Goal: Task Accomplishment & Management: Complete application form

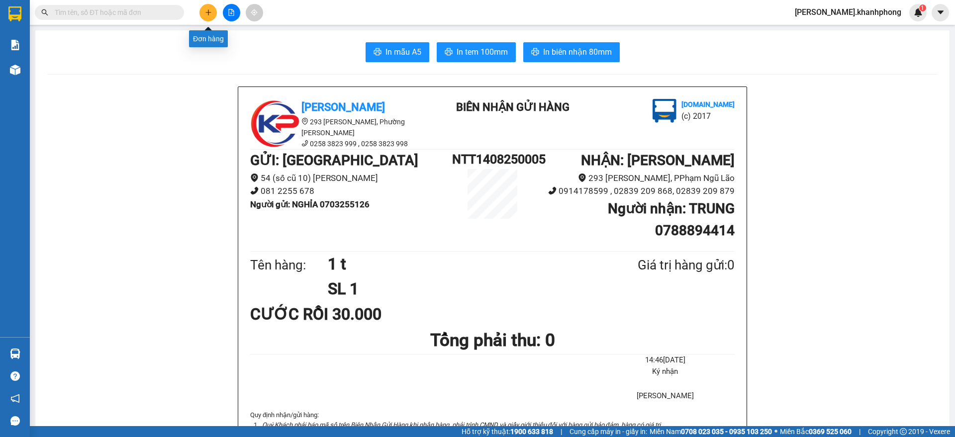
click at [206, 10] on icon "plus" at bounding box center [208, 12] width 7 height 7
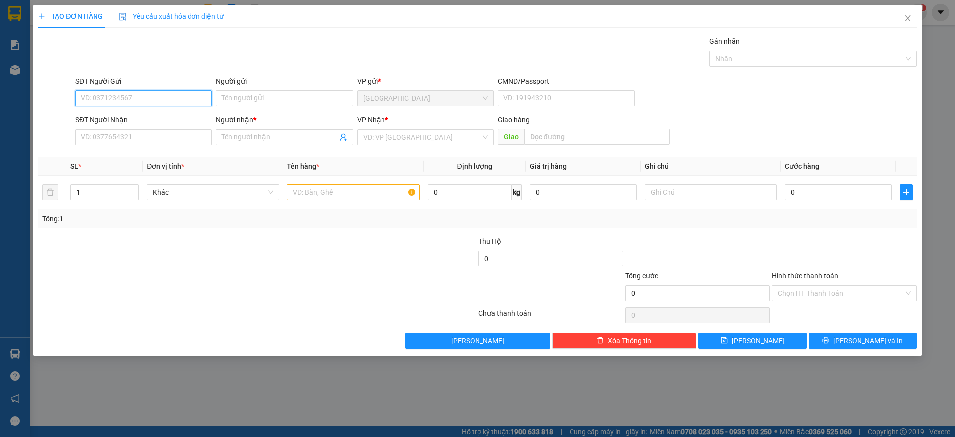
click at [147, 100] on input "SĐT Người Gửi" at bounding box center [143, 99] width 137 height 16
type input "0935393071"
click at [137, 117] on div "0935393071 - A TẤN" at bounding box center [143, 118] width 125 height 11
type input "A TẤN"
type input "0935393071"
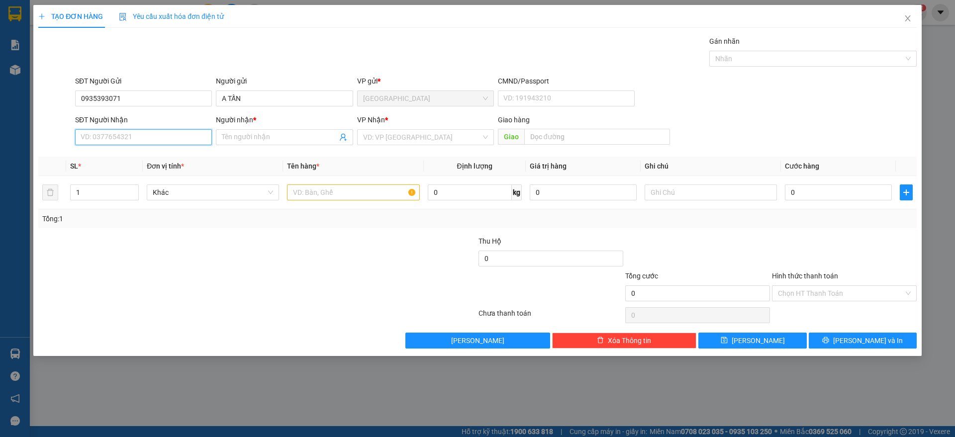
click at [148, 140] on input "SĐT Người Nhận" at bounding box center [143, 137] width 137 height 16
click at [131, 140] on input "SĐT Người Nhận" at bounding box center [143, 137] width 137 height 16
click at [173, 140] on input "SĐT Người Nhận" at bounding box center [143, 137] width 137 height 16
click at [108, 139] on input "SĐT Người Nhận" at bounding box center [143, 137] width 137 height 16
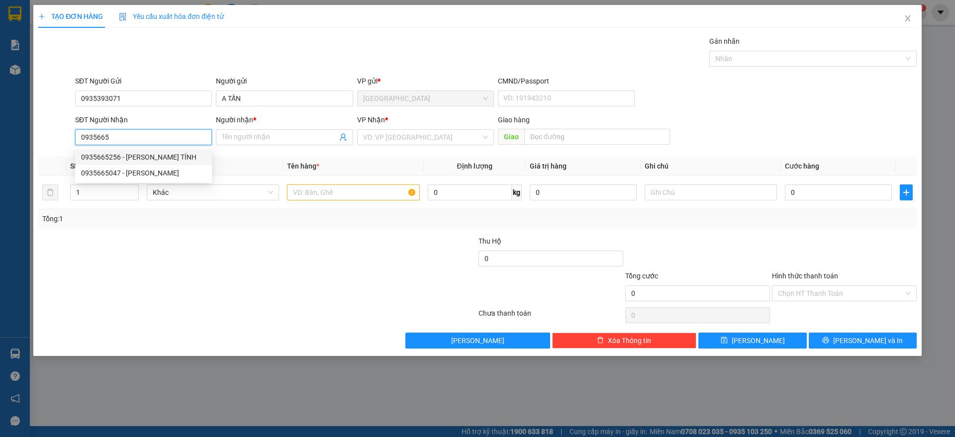
click at [170, 158] on div "0935665256 - [PERSON_NAME] TÍNH" at bounding box center [143, 157] width 125 height 11
type input "0935665256"
type input "[PERSON_NAME] TÍNH"
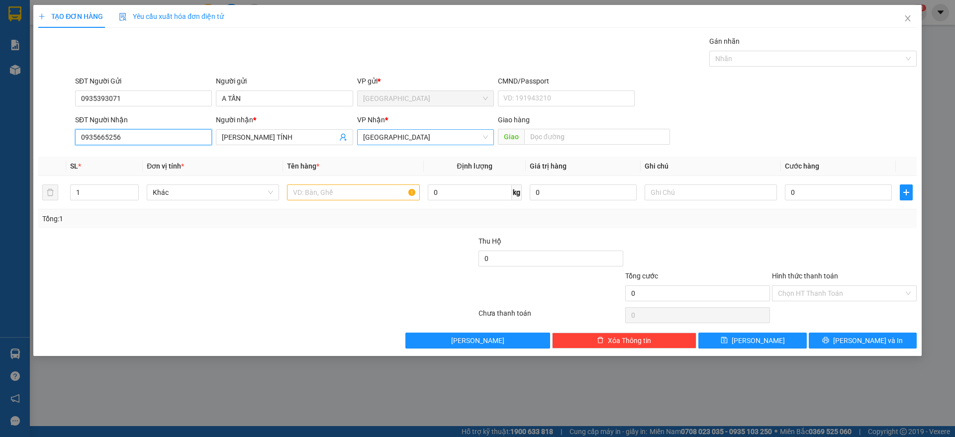
click at [392, 141] on span "[GEOGRAPHIC_DATA]" at bounding box center [425, 137] width 125 height 15
type input "0935665256"
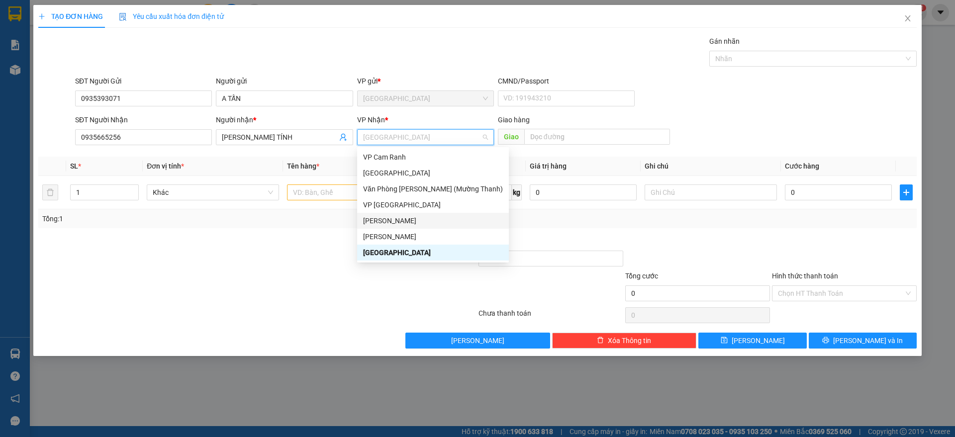
click at [386, 221] on div "[PERSON_NAME]" at bounding box center [433, 220] width 140 height 11
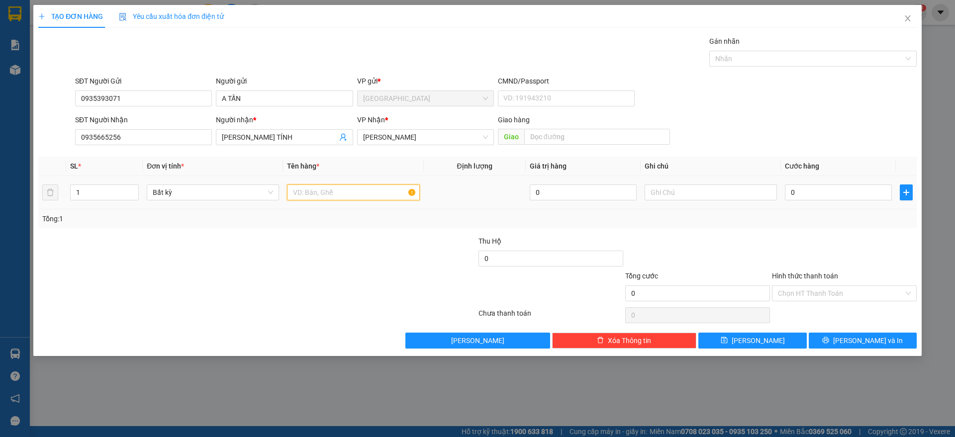
click at [330, 190] on input "text" at bounding box center [353, 193] width 132 height 16
type input "1 kiện nhỏ"
click at [876, 194] on input "0" at bounding box center [838, 193] width 107 height 16
type input "2"
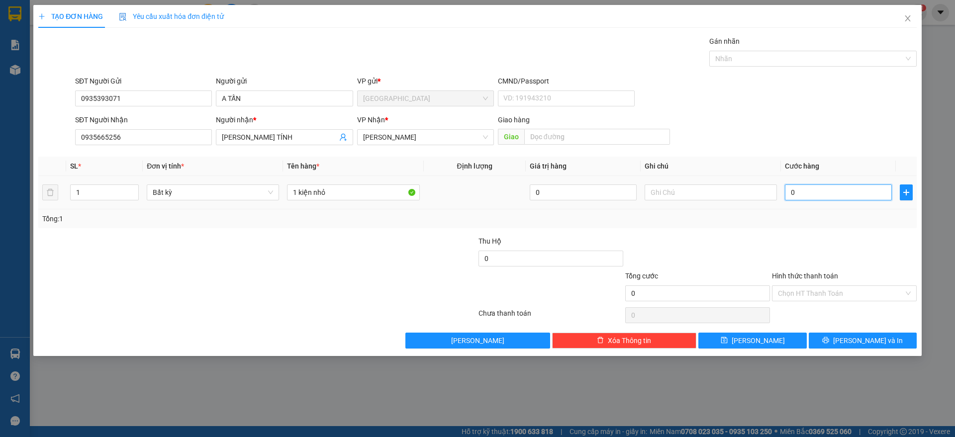
type input "2"
type input "20"
type input "200"
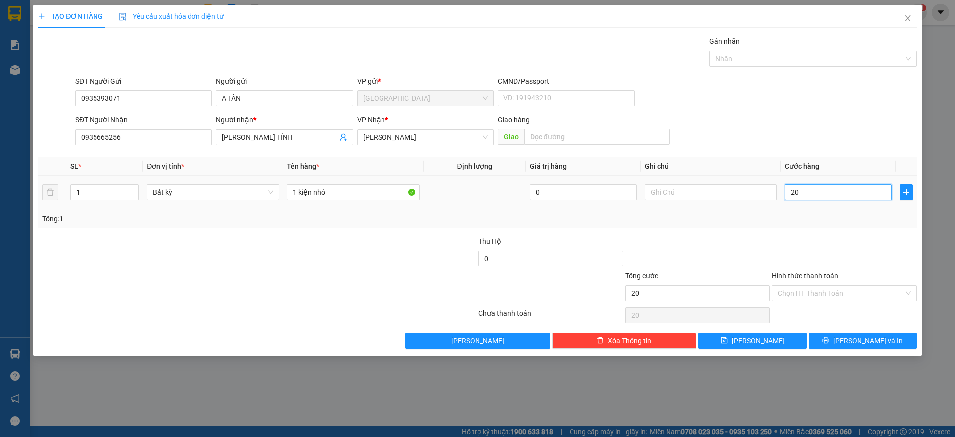
type input "200"
type input "2.000"
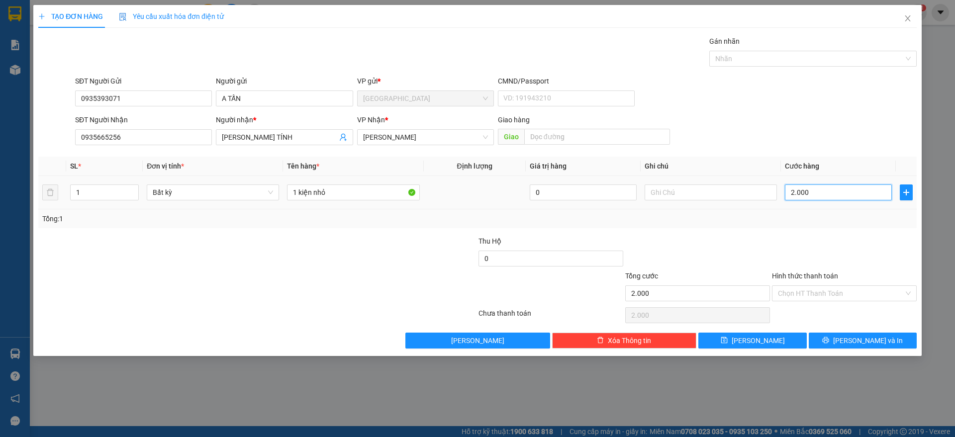
type input "20.000"
click at [864, 345] on span "[PERSON_NAME] và In" at bounding box center [868, 340] width 70 height 11
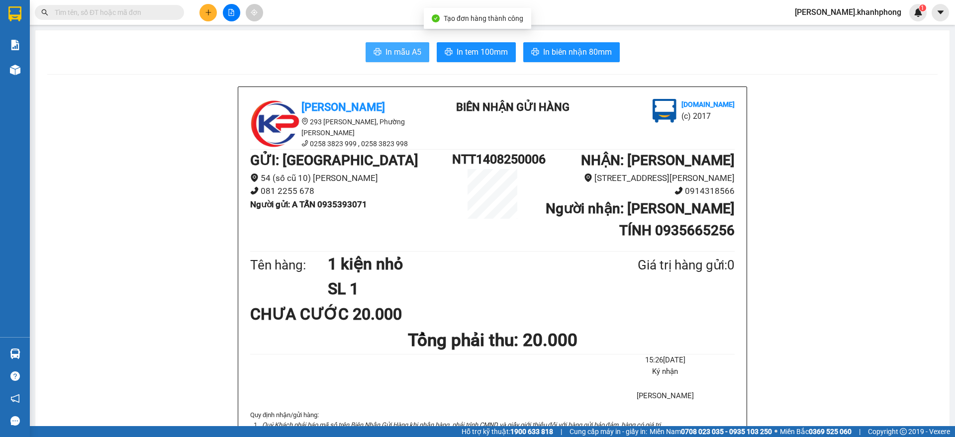
drag, startPoint x: 376, startPoint y: 47, endPoint x: 405, endPoint y: 48, distance: 29.9
click at [377, 48] on button "In mẫu A5" at bounding box center [398, 52] width 64 height 20
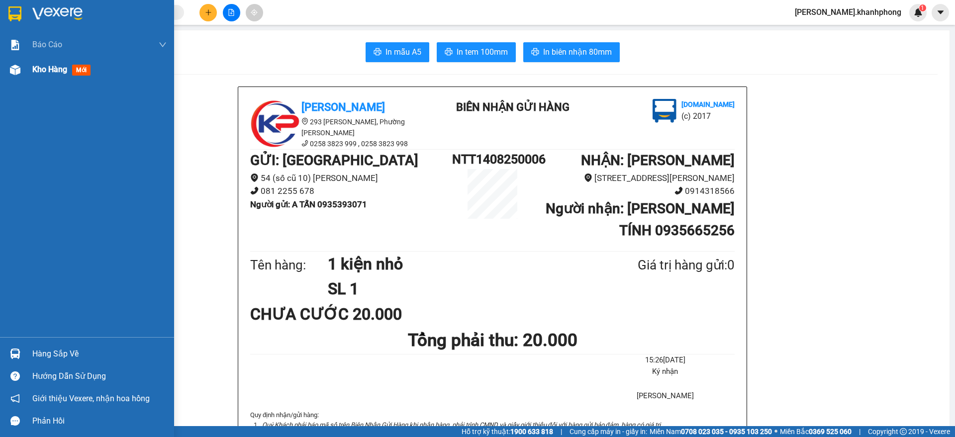
click at [80, 69] on span "mới" at bounding box center [81, 70] width 18 height 11
